Goal: Task Accomplishment & Management: Use online tool/utility

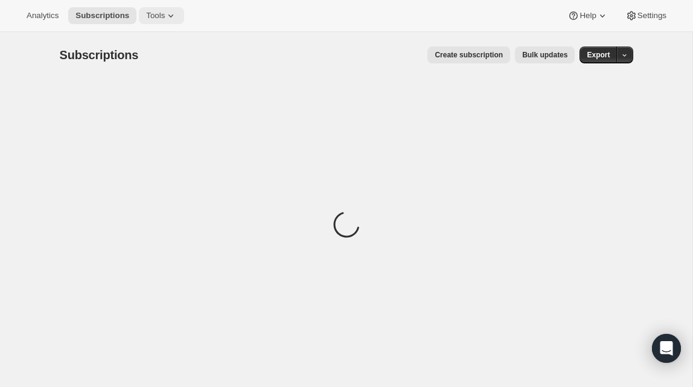
click at [177, 18] on icon at bounding box center [171, 16] width 12 height 12
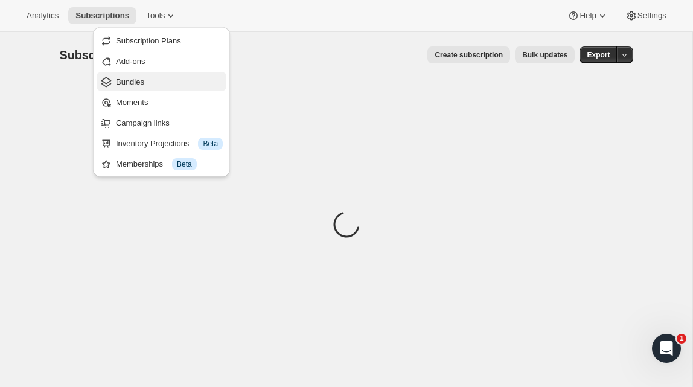
click at [155, 79] on span "Bundles" at bounding box center [169, 82] width 107 height 12
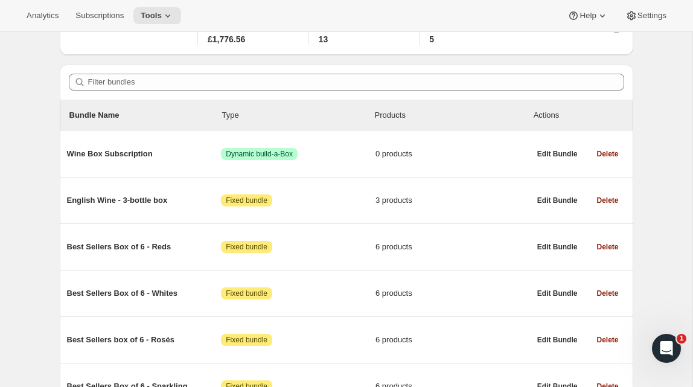
scroll to position [79, 0]
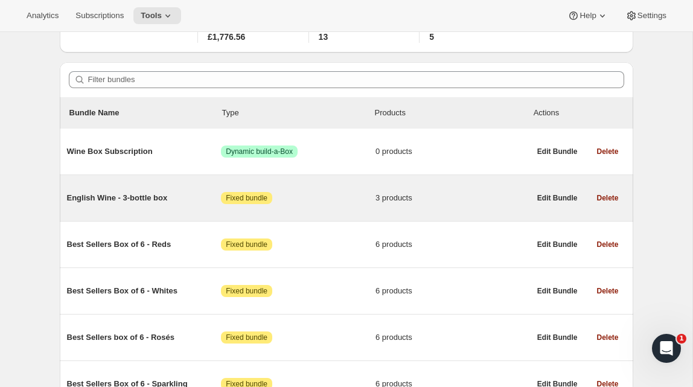
click at [133, 200] on span "English Wine - 3-bottle box" at bounding box center [144, 198] width 155 height 12
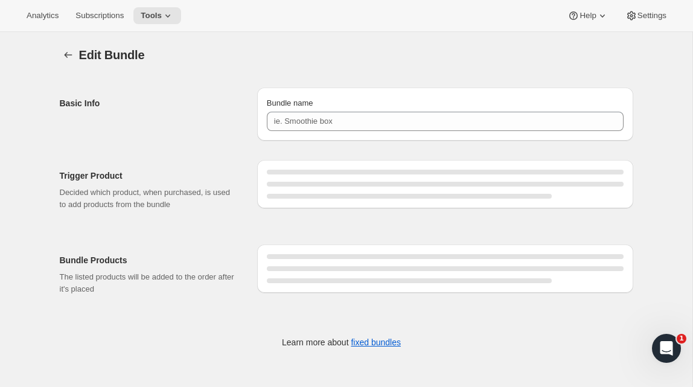
type input "English Wine - 3-bottle box"
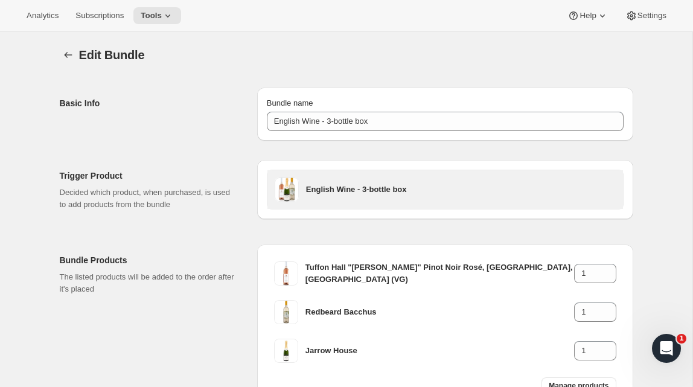
click at [317, 189] on h3 "English Wine - 3-bottle box" at bounding box center [461, 190] width 310 height 12
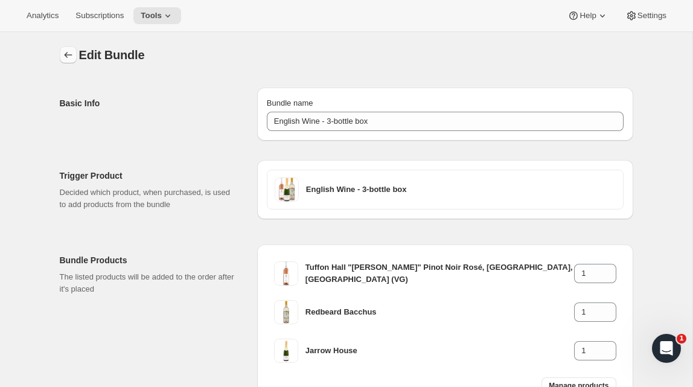
click at [65, 53] on icon "Bundles" at bounding box center [68, 55] width 12 height 12
